Goal: Information Seeking & Learning: Learn about a topic

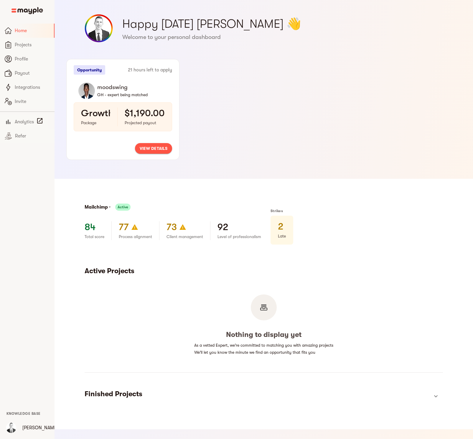
click at [155, 149] on span "view details" at bounding box center [154, 148] width 28 height 7
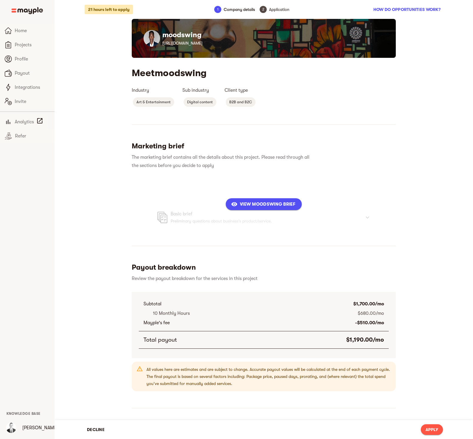
click at [276, 208] on button "View moodswing Brief" at bounding box center [264, 204] width 76 height 12
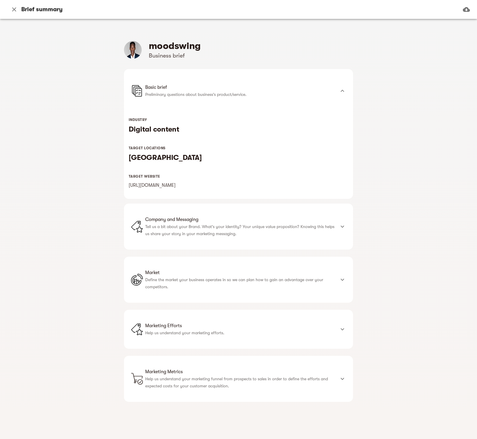
drag, startPoint x: 107, startPoint y: 34, endPoint x: 288, endPoint y: 259, distance: 288.4
click at [288, 259] on div "moodswing Business brief Basic brief Preliminary questions about business's pro…" at bounding box center [238, 229] width 477 height 420
click at [304, 223] on div "Company and Messaging Tell us a bit about your Brand. What's your identity? You…" at bounding box center [240, 226] width 190 height 21
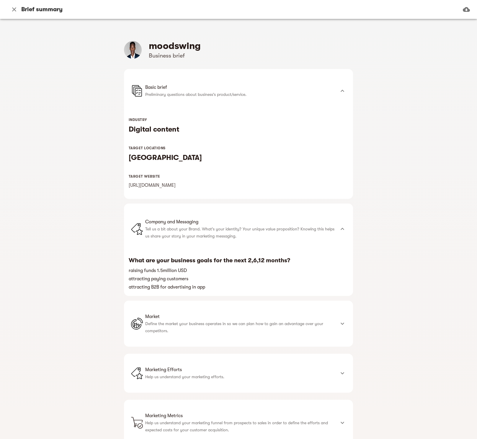
click at [231, 318] on span "Market" at bounding box center [240, 316] width 190 height 7
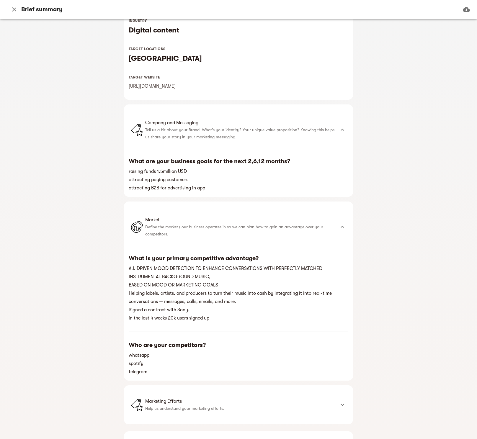
scroll to position [159, 0]
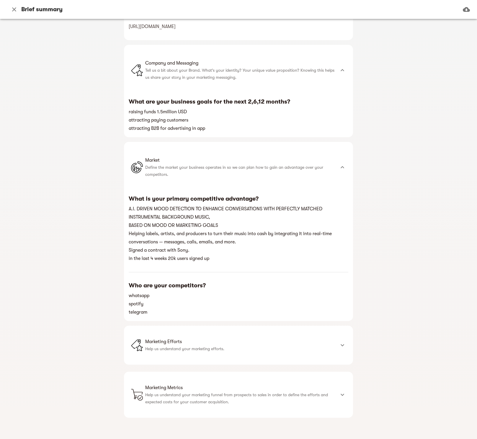
click at [256, 346] on p "Help us understand your marketing efforts." at bounding box center [240, 348] width 190 height 7
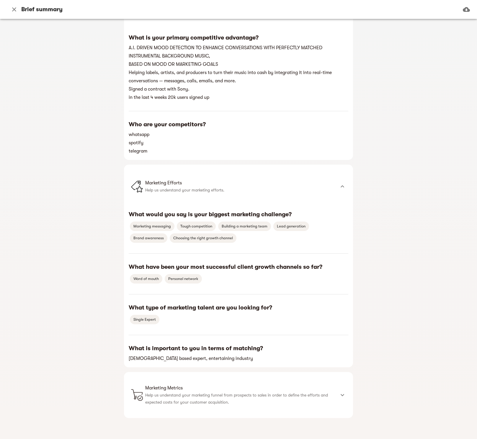
scroll to position [320, 0]
click at [270, 398] on p "Help us understand your marketing funnel from prospects to sales in order to de…" at bounding box center [240, 398] width 190 height 14
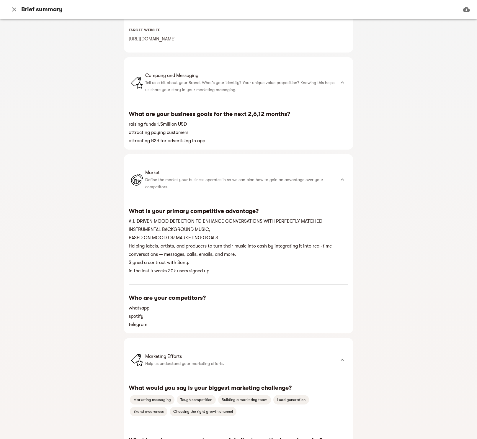
scroll to position [32, 0]
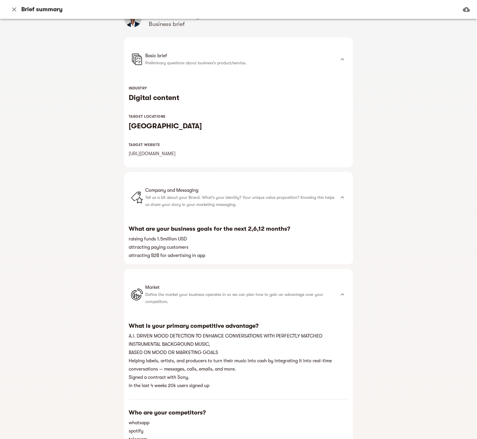
click at [125, 64] on div "Basic brief Preliminary questions about business's product/service." at bounding box center [238, 59] width 229 height 44
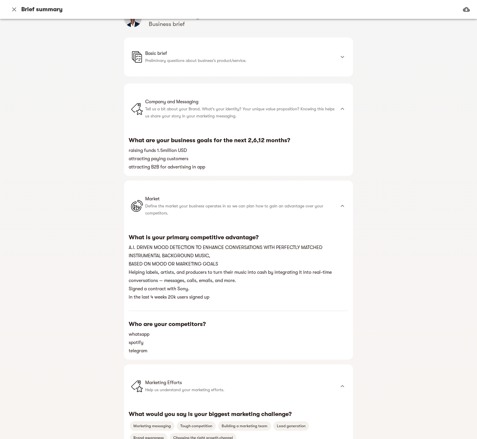
click at [128, 62] on div "Basic brief Preliminary questions about business's product/service." at bounding box center [238, 56] width 229 height 39
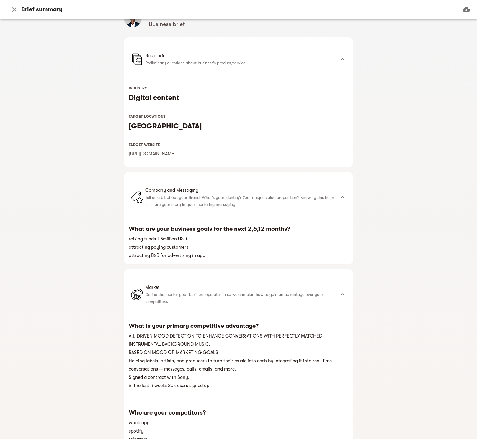
click at [100, 39] on div "moodswing Business brief Basic brief Preliminary questions about business's pro…" at bounding box center [238, 229] width 477 height 420
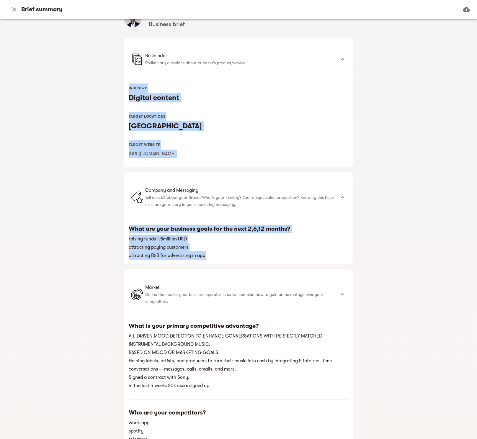
drag, startPoint x: 98, startPoint y: 32, endPoint x: 214, endPoint y: 311, distance: 302.3
click at [214, 311] on div "moodswing Business brief Basic brief Preliminary questions about business's pro…" at bounding box center [238, 229] width 477 height 420
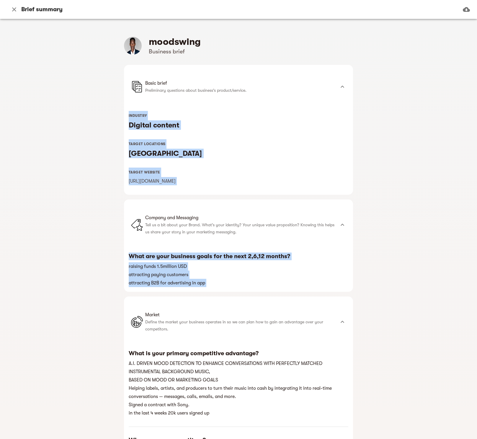
scroll to position [0, 0]
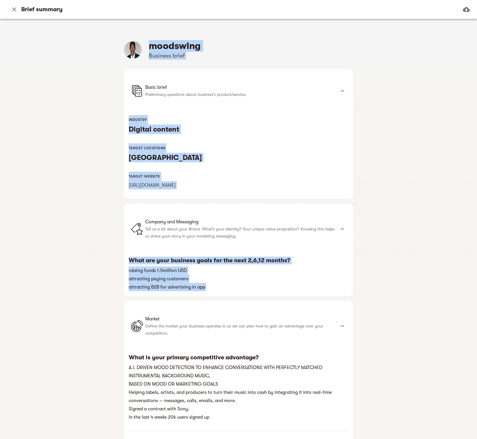
drag, startPoint x: 107, startPoint y: 31, endPoint x: 298, endPoint y: 345, distance: 367.4
click at [298, 345] on div "moodswing Business brief Basic brief Preliminary questions about business's pro…" at bounding box center [238, 229] width 477 height 420
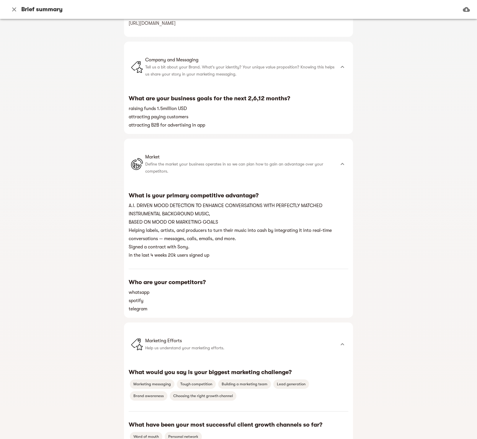
scroll to position [366, 0]
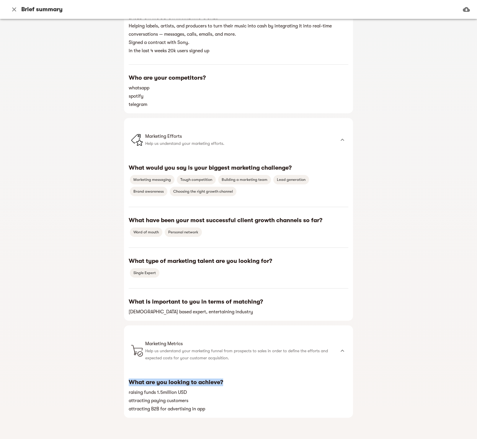
drag, startPoint x: 298, startPoint y: 345, endPoint x: 277, endPoint y: 381, distance: 41.3
click at [277, 381] on div "moodswing Business brief Basic brief Preliminary questions about business's pro…" at bounding box center [238, 46] width 229 height 744
click at [247, 409] on h6 "attracting B2B for advertising in app" at bounding box center [238, 409] width 219 height 8
click at [261, 398] on h6 "attracting paying customers" at bounding box center [238, 400] width 219 height 8
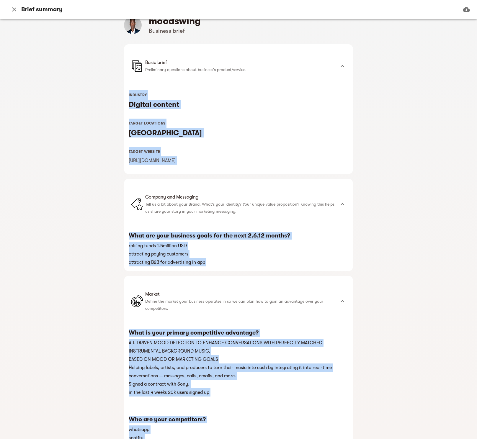
scroll to position [0, 0]
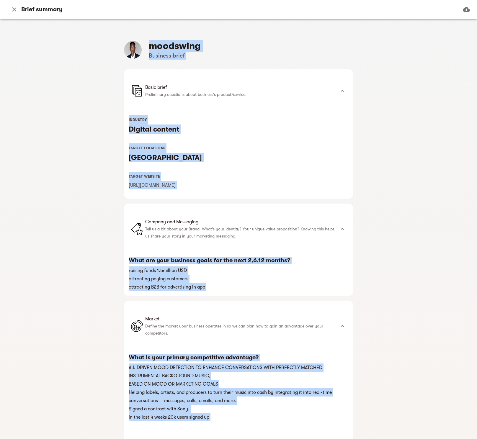
drag, startPoint x: 234, startPoint y: 405, endPoint x: 127, endPoint y: 57, distance: 364.7
click at [127, 57] on div "moodswing Business brief Basic brief Preliminary questions about business's pro…" at bounding box center [238, 412] width 229 height 744
copy div "loremipsu Dolorsit ametc Adipi elits Doeiusmodte incididun utlab etdolore'm ali…"
click at [401, 68] on div "moodswing Business brief Basic brief Preliminary questions about business's pro…" at bounding box center [238, 229] width 477 height 420
